Goal: Transaction & Acquisition: Subscribe to service/newsletter

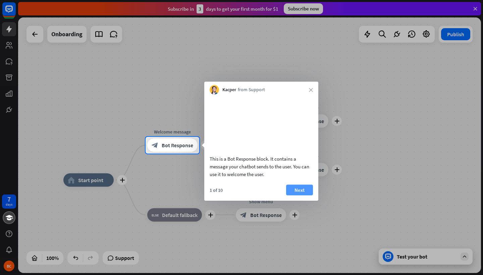
click at [296, 194] on button "Next" at bounding box center [299, 189] width 27 height 11
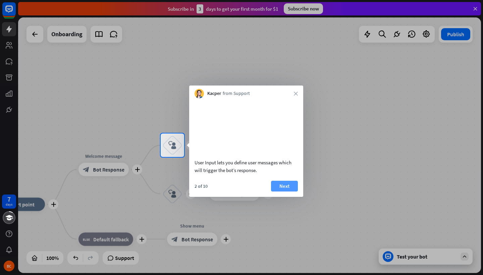
click at [286, 191] on button "Next" at bounding box center [284, 186] width 27 height 11
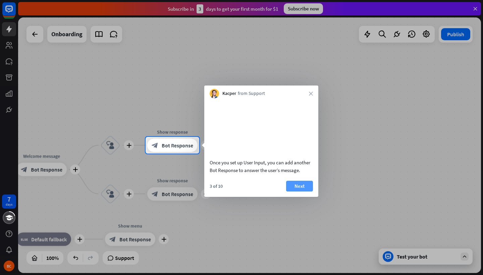
click at [299, 191] on button "Next" at bounding box center [299, 186] width 27 height 11
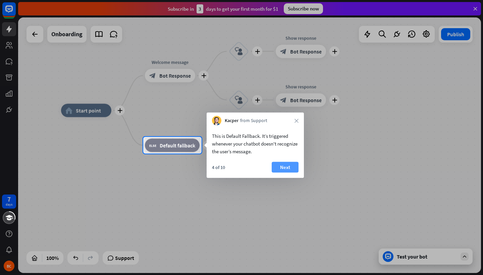
click at [281, 165] on button "Next" at bounding box center [285, 167] width 27 height 11
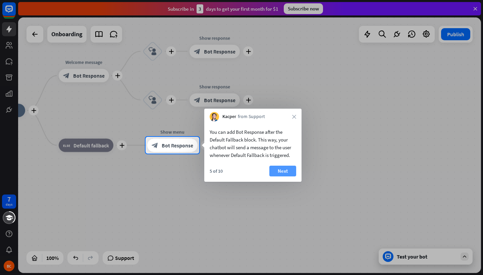
click at [281, 169] on button "Next" at bounding box center [282, 171] width 27 height 11
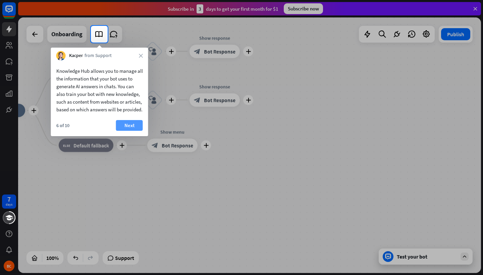
click at [127, 131] on button "Next" at bounding box center [129, 125] width 27 height 11
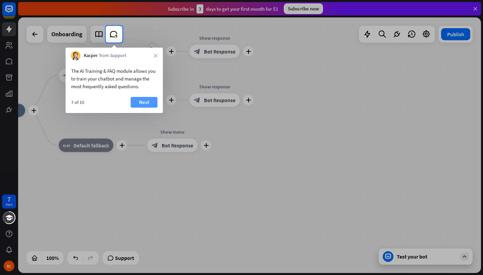
click at [138, 102] on button "Next" at bounding box center [144, 102] width 27 height 11
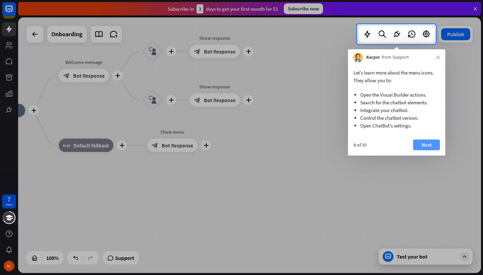
click at [428, 143] on button "Next" at bounding box center [426, 144] width 27 height 11
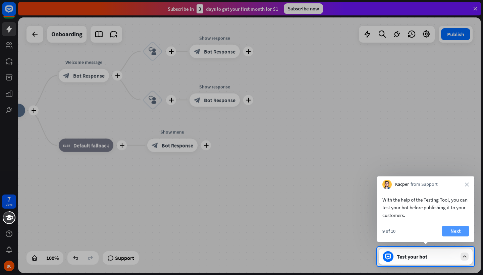
click at [459, 231] on button "Next" at bounding box center [455, 231] width 27 height 11
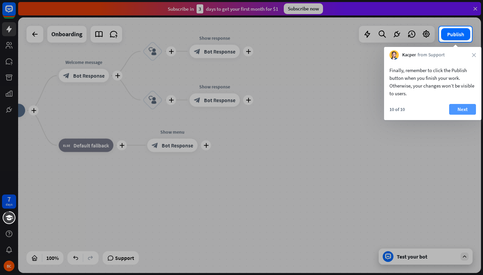
click at [462, 108] on button "Next" at bounding box center [462, 109] width 27 height 11
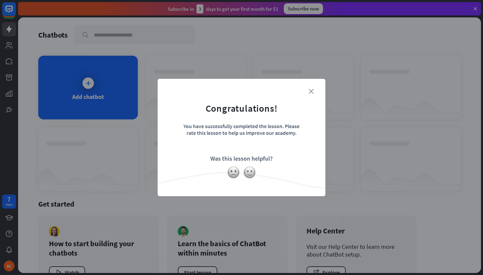
click at [309, 92] on icon "close" at bounding box center [310, 91] width 5 height 5
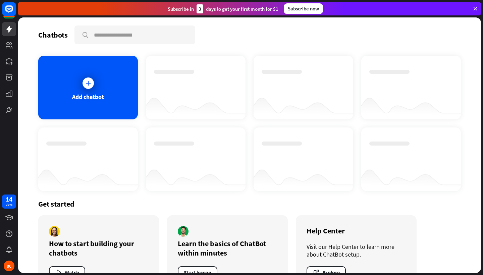
click at [303, 8] on div "Subscribe now" at bounding box center [303, 8] width 39 height 11
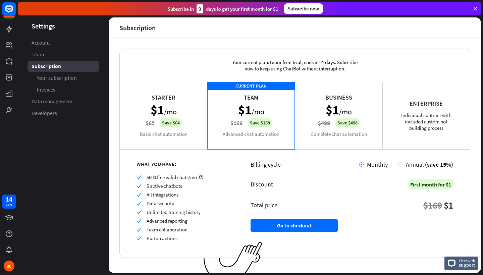
click at [332, 109] on div "Business $1 /mo $499 Save $498 Complete chat automation" at bounding box center [338, 115] width 87 height 67
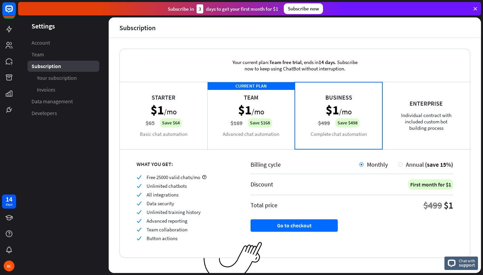
click at [253, 110] on div "CURRENT PLAN Team $1 /mo $169 Save $168 Advanced chat automation" at bounding box center [250, 115] width 87 height 67
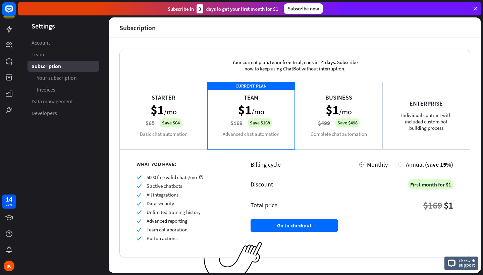
click at [328, 112] on div "Business $1 /mo $499 Save $498 Complete chat automation" at bounding box center [338, 115] width 87 height 67
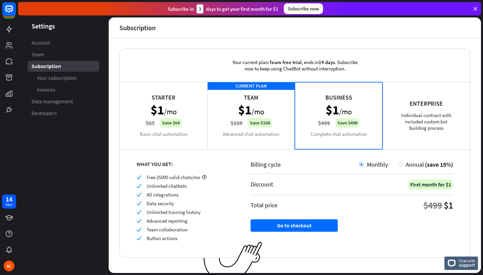
click at [187, 106] on div "Starter $1 /mo $65 Save $64 Basic chat automation" at bounding box center [163, 115] width 87 height 67
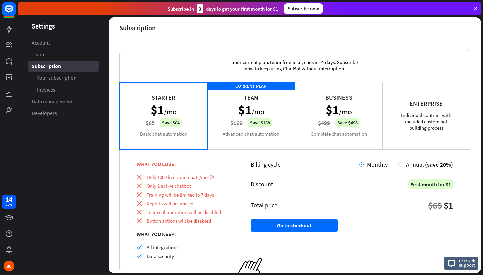
click at [283, 117] on div "CURRENT PLAN Team $1 /mo $169 Save $168 Advanced chat automation" at bounding box center [250, 115] width 87 height 67
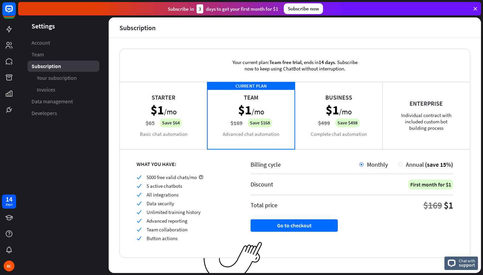
click at [150, 146] on div "Starter $1 /mo $65 Save $64 Basic chat automation" at bounding box center [163, 115] width 87 height 67
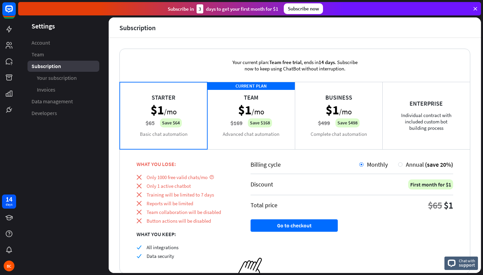
click at [259, 124] on div "CURRENT PLAN Team $1 /mo $169 Save $168 Advanced chat automation" at bounding box center [250, 115] width 87 height 67
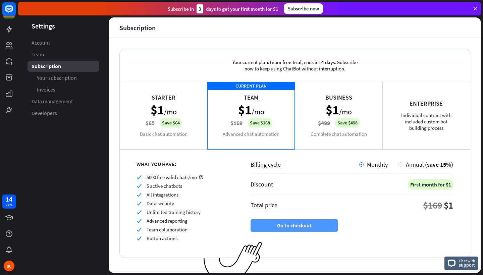
click at [313, 225] on button "Go to checkout" at bounding box center [293, 225] width 87 height 12
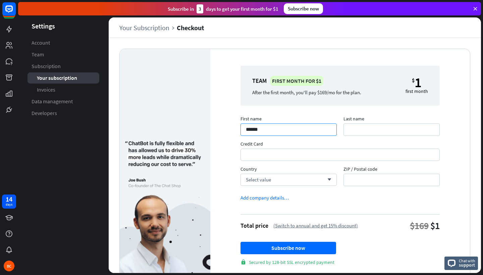
type input "******"
type input "*******"
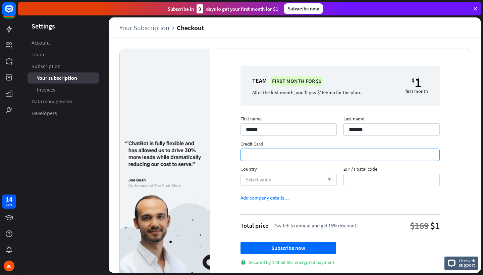
click at [272, 179] on div "Select value arrow_down" at bounding box center [288, 180] width 96 height 12
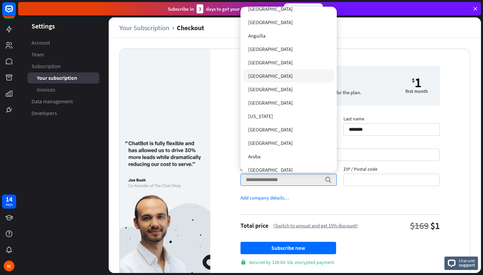
scroll to position [62, 0]
click at [264, 140] on span "[GEOGRAPHIC_DATA]" at bounding box center [270, 142] width 45 height 6
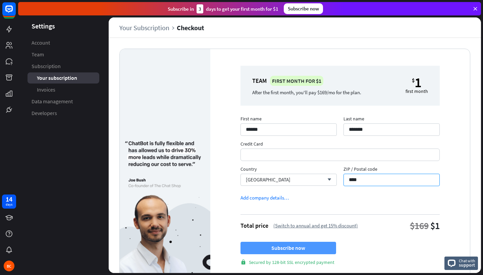
type input "****"
click at [303, 251] on button "Subscribe now" at bounding box center [288, 248] width 96 height 12
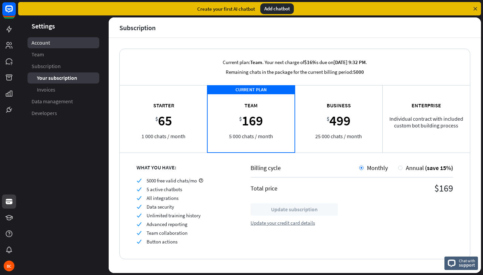
click at [59, 43] on link "Account" at bounding box center [63, 42] width 72 height 11
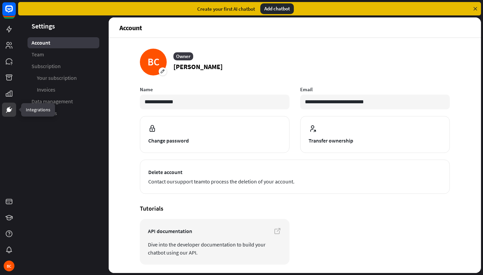
click at [10, 105] on link at bounding box center [9, 110] width 14 height 14
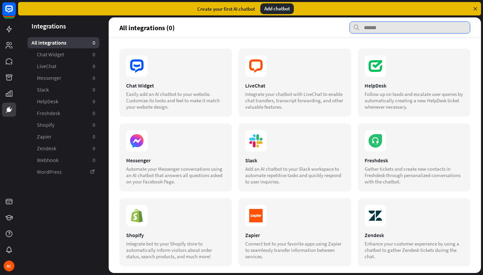
click at [383, 25] on input "text" at bounding box center [409, 27] width 121 height 12
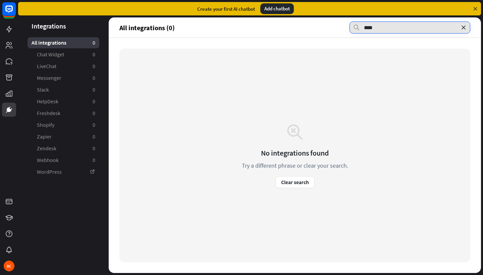
drag, startPoint x: 393, startPoint y: 29, endPoint x: 336, endPoint y: 35, distance: 57.3
click at [336, 35] on header "All integrations (0) ****" at bounding box center [295, 27] width 372 height 20
type input "*"
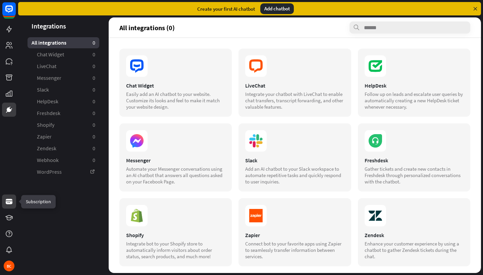
click at [11, 202] on icon at bounding box center [9, 201] width 7 height 5
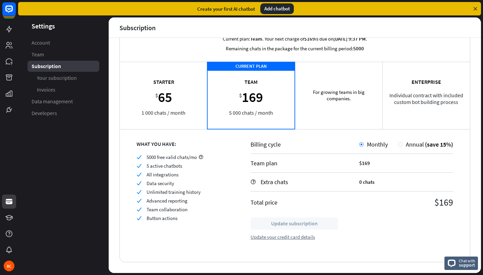
scroll to position [23, 0]
click at [355, 96] on div "For growing teams in big companies. Business $ 499 25 000 chats / month" at bounding box center [338, 95] width 87 height 67
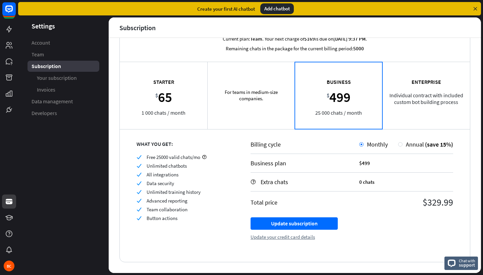
click at [281, 99] on div "CURRENT PLAN For teams in medium-size companies. Team $ 169 5 000 chats / month" at bounding box center [250, 95] width 87 height 67
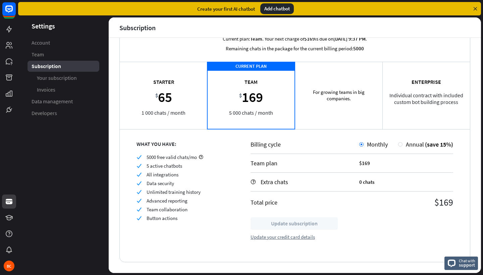
click at [337, 94] on div "For growing teams in big companies. Business $ 499 25 000 chats / month" at bounding box center [338, 95] width 87 height 67
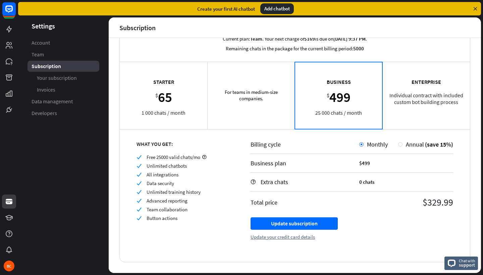
click at [248, 109] on div "CURRENT PLAN For teams in medium-size companies. Team $ 169 5 000 chats / month" at bounding box center [250, 95] width 87 height 67
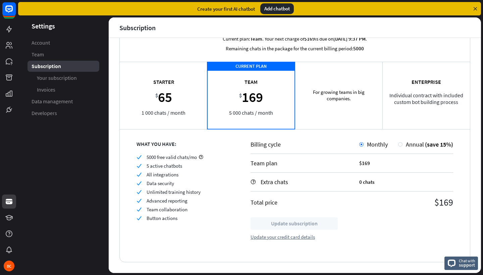
click at [304, 107] on div "For growing teams in big companies. Business $ 499 25 000 chats / month" at bounding box center [338, 95] width 87 height 67
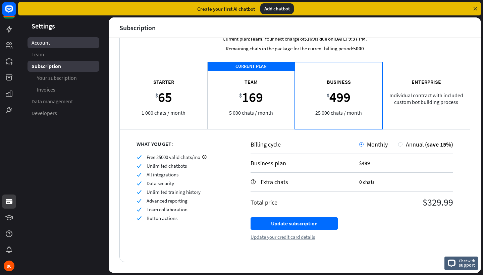
click at [36, 44] on span "Account" at bounding box center [41, 42] width 18 height 7
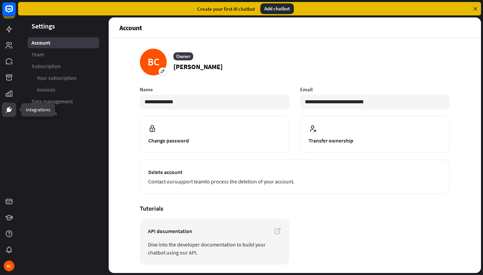
click at [6, 108] on icon at bounding box center [9, 110] width 8 height 8
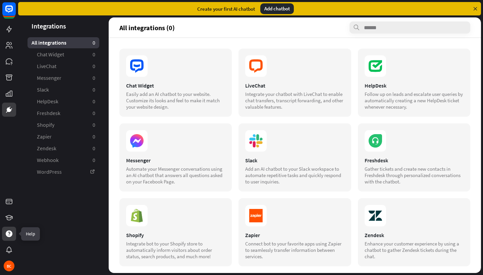
click at [10, 236] on icon at bounding box center [9, 233] width 7 height 7
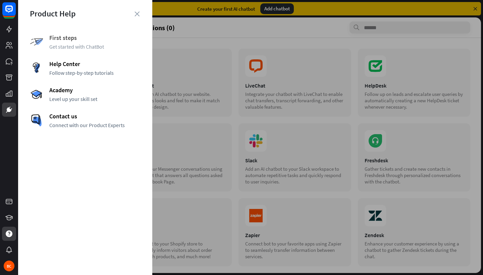
click at [96, 50] on span "Get started with ChatBot" at bounding box center [94, 46] width 91 height 7
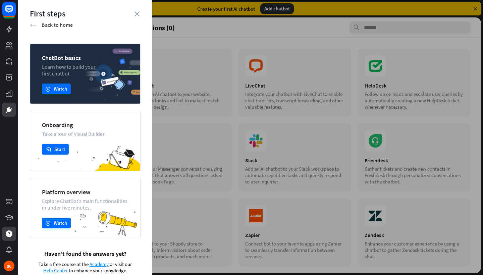
click at [34, 21] on div "arrow_left Back to home" at bounding box center [85, 24] width 111 height 7
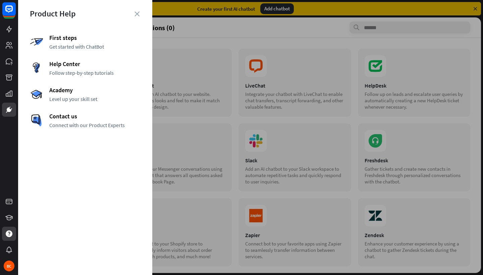
click at [375, 59] on div at bounding box center [250, 137] width 465 height 275
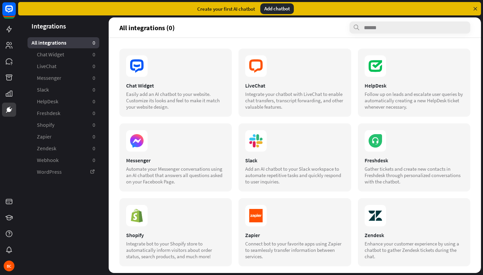
click at [75, 226] on aside "Integrations All integrations 0 Chat Widget 0 LiveChat 0 Messenger 0 Slack 0 He…" at bounding box center [63, 144] width 91 height 255
click at [52, 67] on span "LiveChat" at bounding box center [46, 66] width 19 height 7
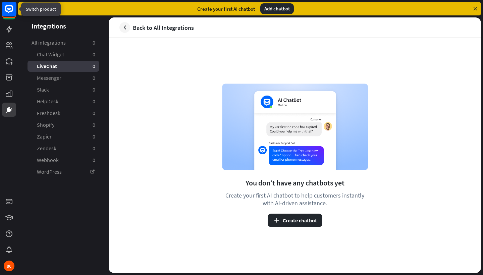
click at [9, 11] on rect at bounding box center [9, 9] width 15 height 15
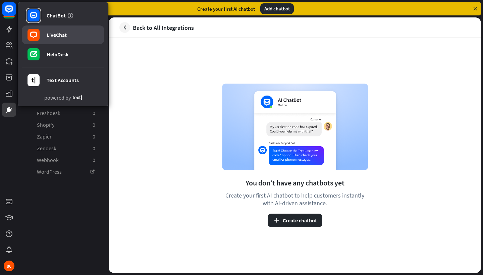
click at [47, 38] on div "LiveChat" at bounding box center [57, 35] width 20 height 7
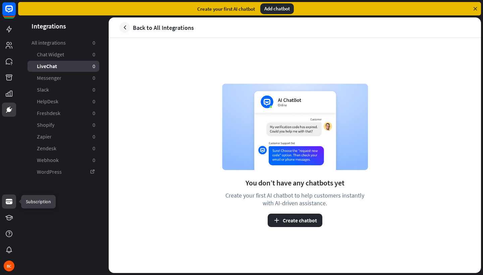
click at [11, 204] on icon at bounding box center [9, 201] width 8 height 8
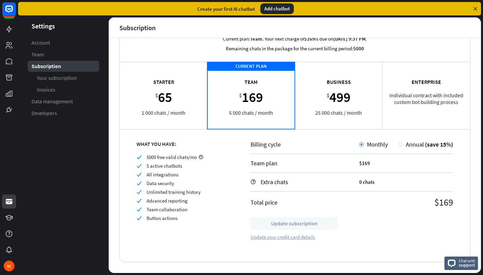
scroll to position [23, 0]
click at [73, 75] on span "Your subscription" at bounding box center [57, 77] width 40 height 7
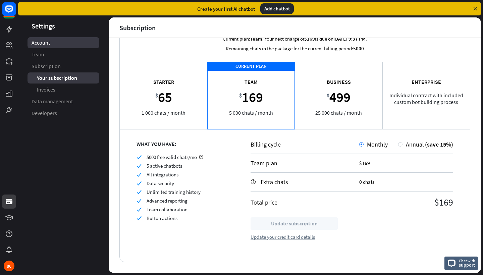
click at [79, 45] on link "Account" at bounding box center [63, 42] width 72 height 11
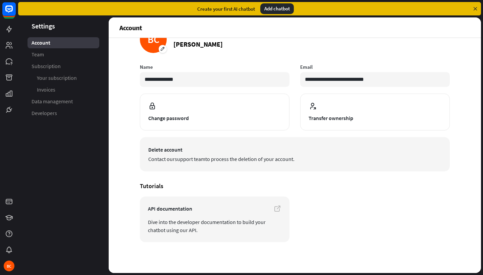
scroll to position [22, 0]
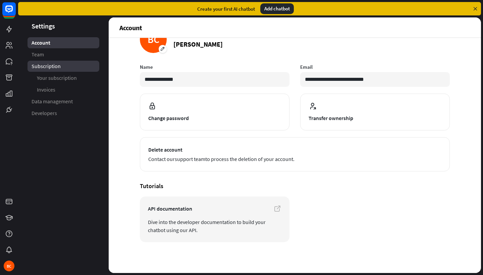
click at [50, 71] on link "Subscription" at bounding box center [63, 66] width 72 height 11
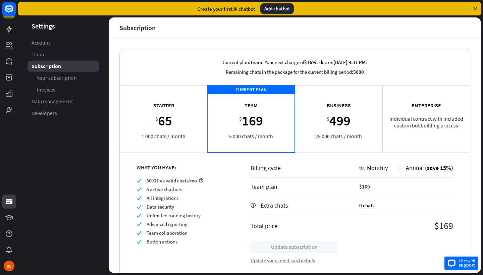
click at [457, 261] on div "Chat with support" at bounding box center [461, 262] width 34 height 13
click at [361, 6] on div "Create your first AI chatbot Add chatbot" at bounding box center [249, 8] width 463 height 13
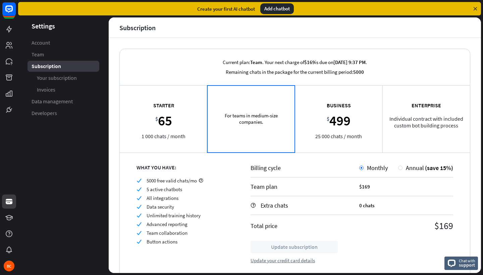
click at [252, 148] on div "CURRENT PLAN For teams in medium-size companies. Team $ 169 5 000 chats / month" at bounding box center [250, 118] width 87 height 67
